Goal: Information Seeking & Learning: Learn about a topic

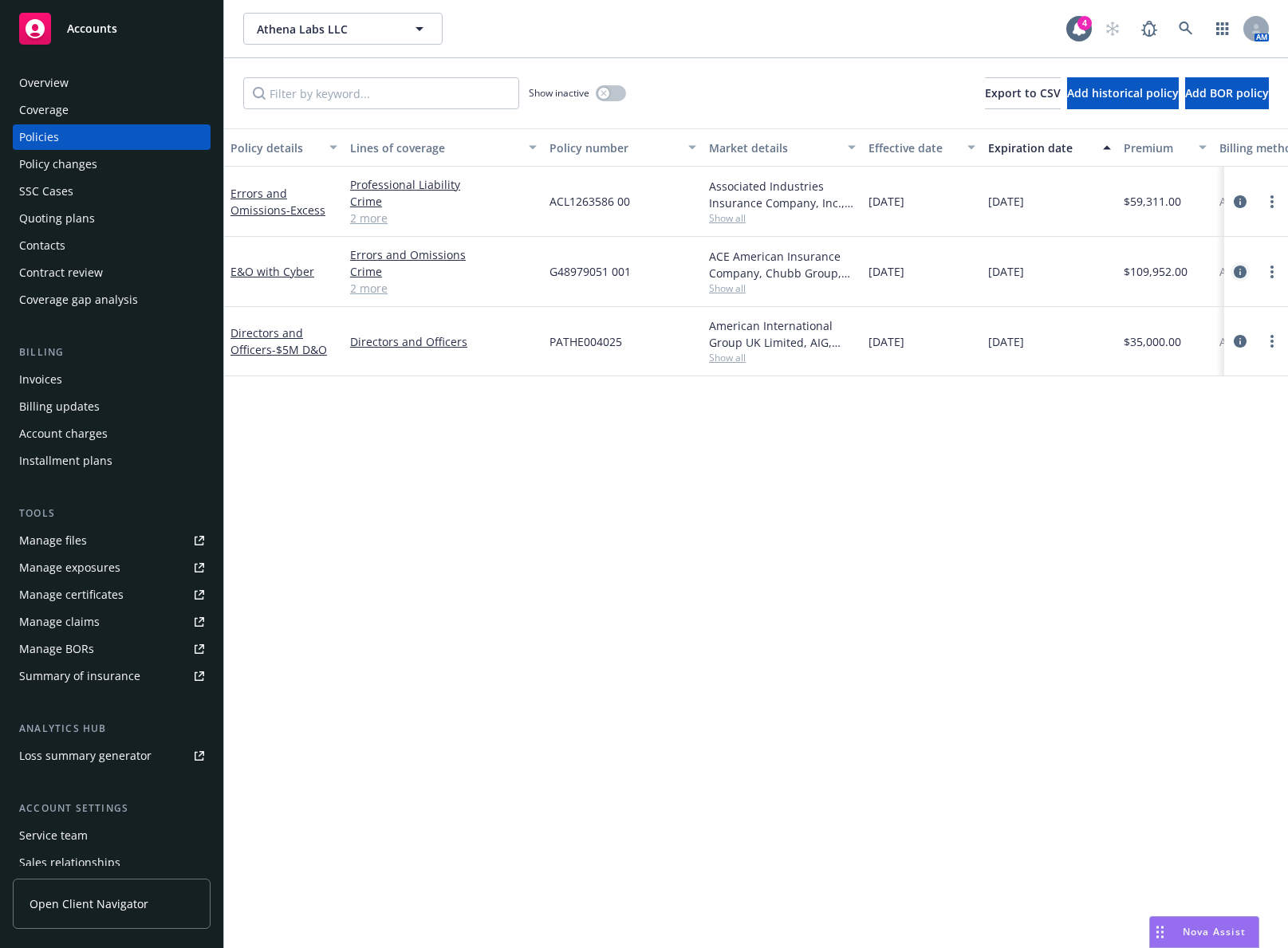
click at [1243, 275] on icon "circleInformation" at bounding box center [1240, 271] width 12 height 12
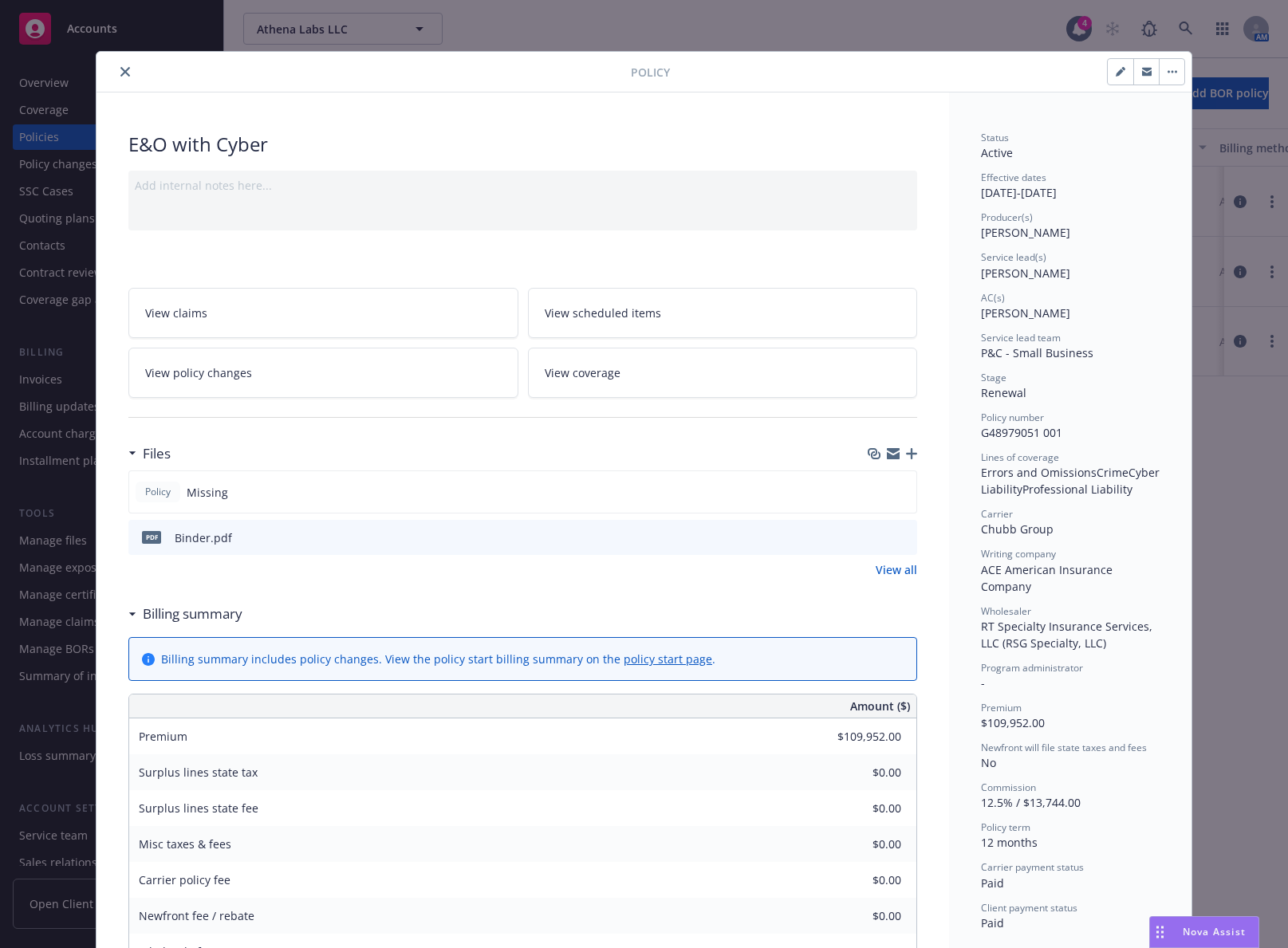
click at [121, 69] on icon "close" at bounding box center [125, 71] width 10 height 10
